Goal: Information Seeking & Learning: Understand process/instructions

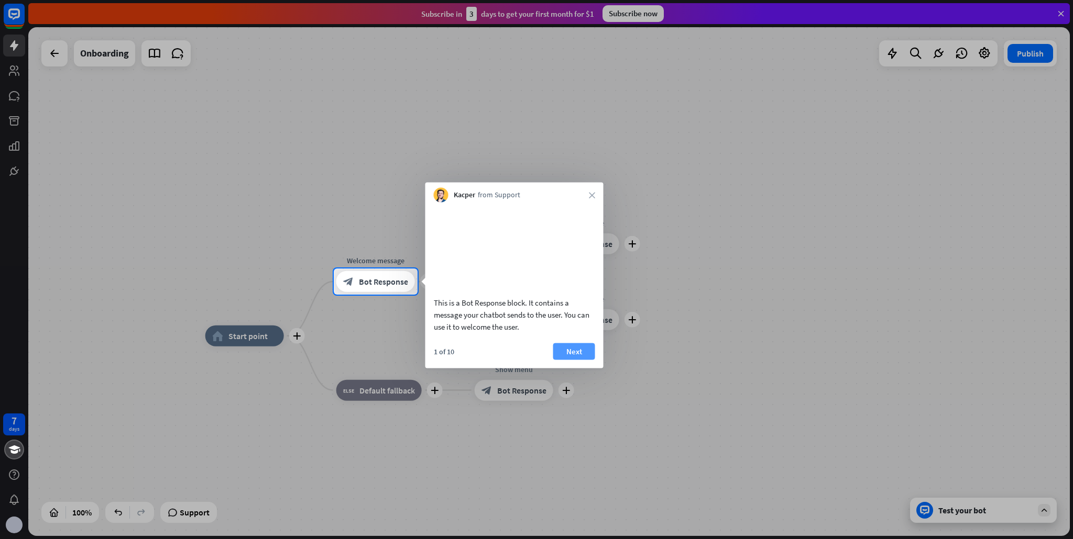
click at [572, 360] on button "Next" at bounding box center [574, 351] width 42 height 17
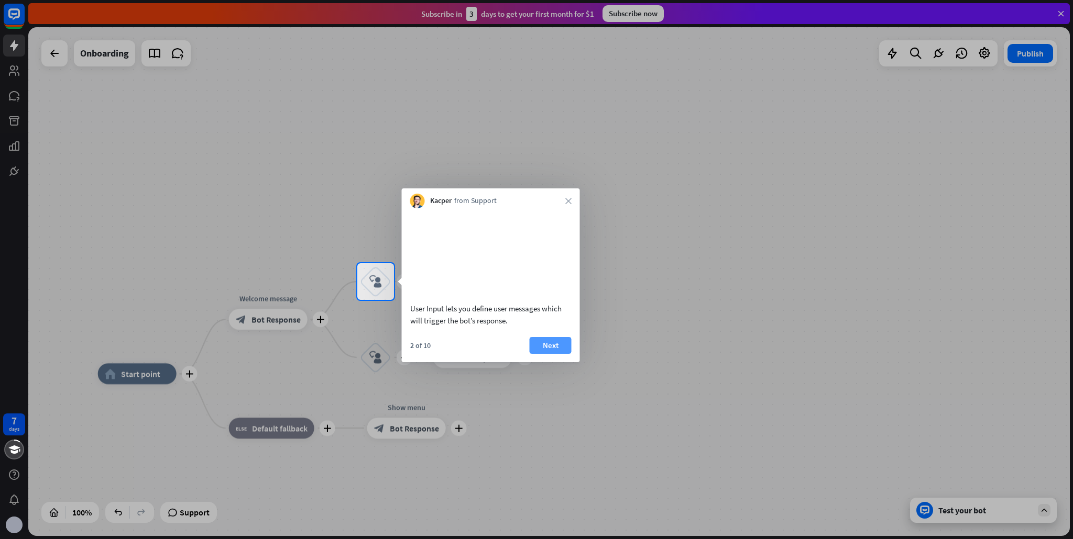
click at [556, 354] on button "Next" at bounding box center [551, 345] width 42 height 17
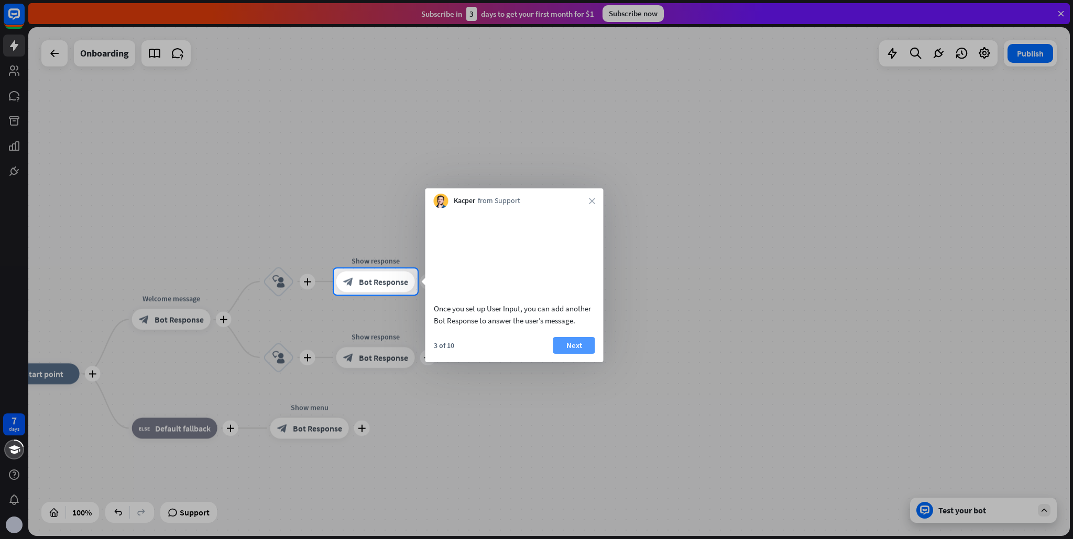
click at [577, 354] on button "Next" at bounding box center [574, 345] width 42 height 17
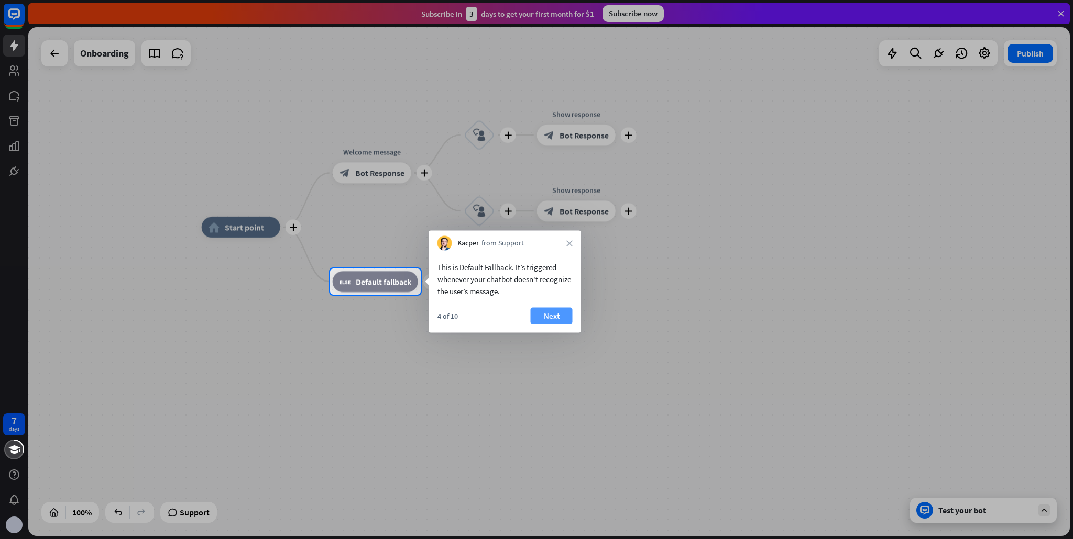
click at [553, 317] on button "Next" at bounding box center [552, 316] width 42 height 17
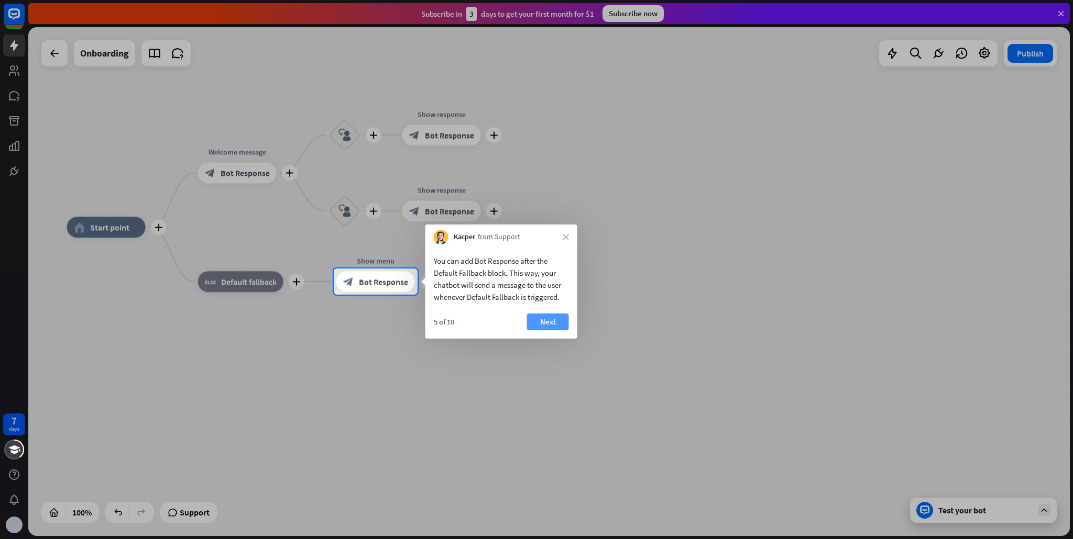
click at [550, 323] on button "Next" at bounding box center [548, 322] width 42 height 17
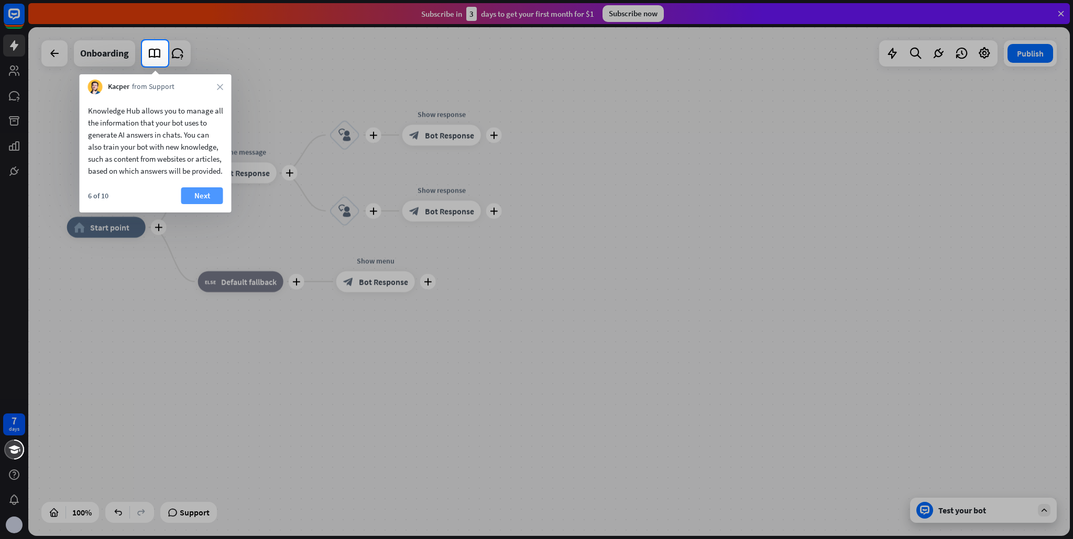
click at [195, 204] on button "Next" at bounding box center [202, 196] width 42 height 17
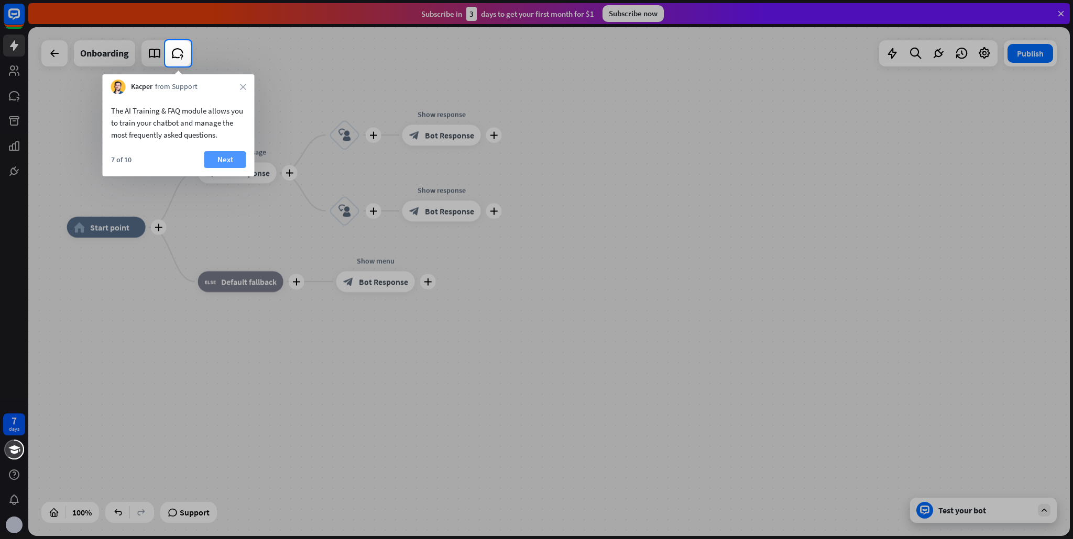
click at [217, 160] on button "Next" at bounding box center [225, 159] width 42 height 17
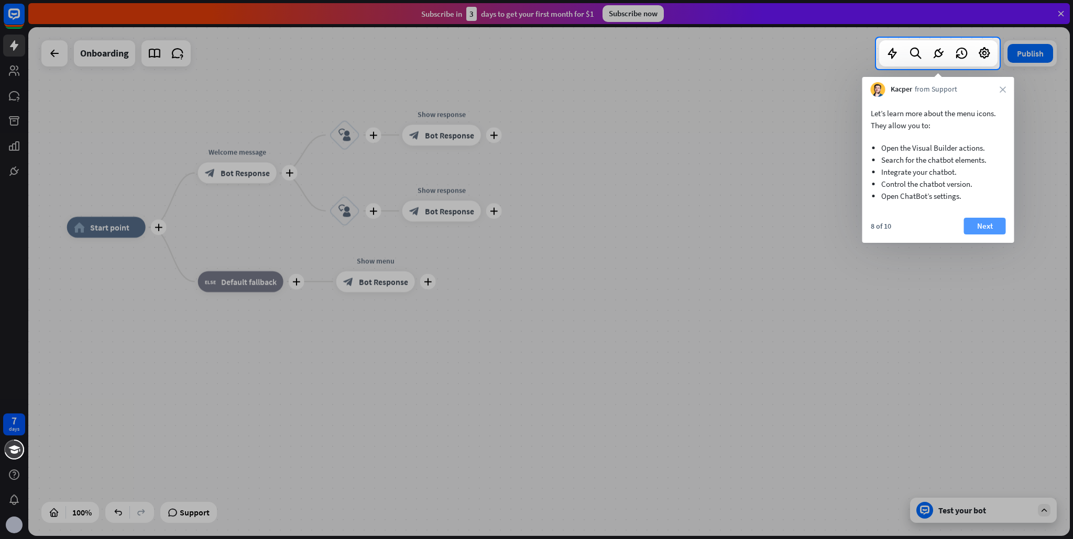
click at [984, 229] on button "Next" at bounding box center [985, 226] width 42 height 17
